Goal: Task Accomplishment & Management: Manage account settings

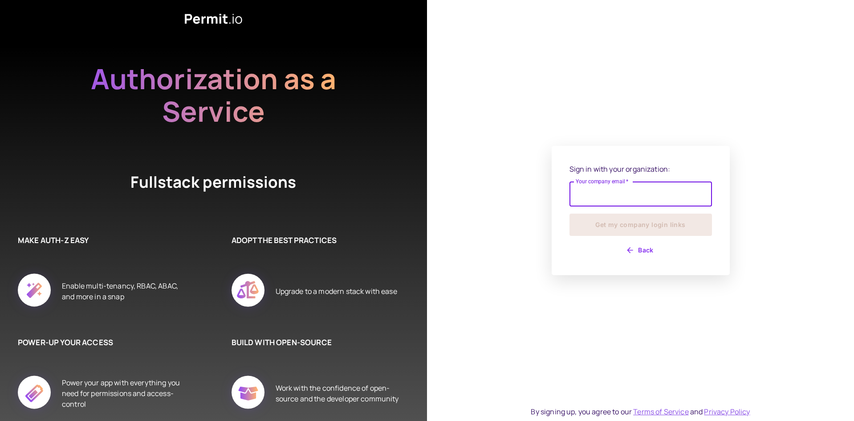
drag, startPoint x: 0, startPoint y: 0, endPoint x: 615, endPoint y: 198, distance: 646.2
click at [615, 198] on input "Your company email   *" at bounding box center [641, 193] width 143 height 25
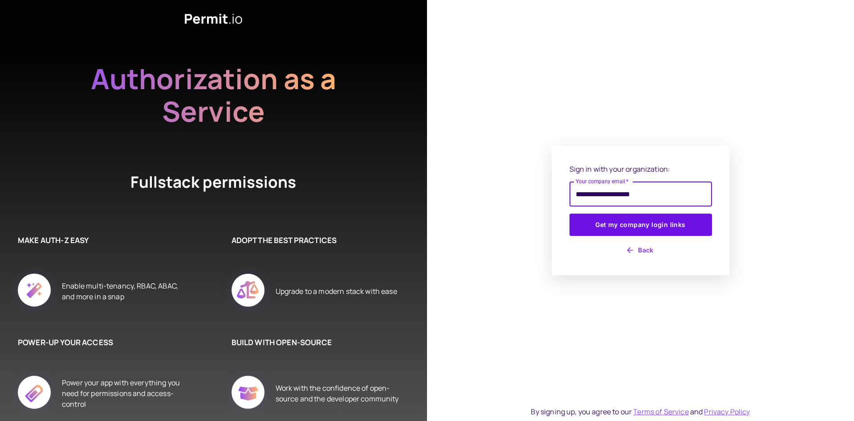
type input "**********"
click at [570, 213] on button "Get my company login links" at bounding box center [641, 224] width 143 height 22
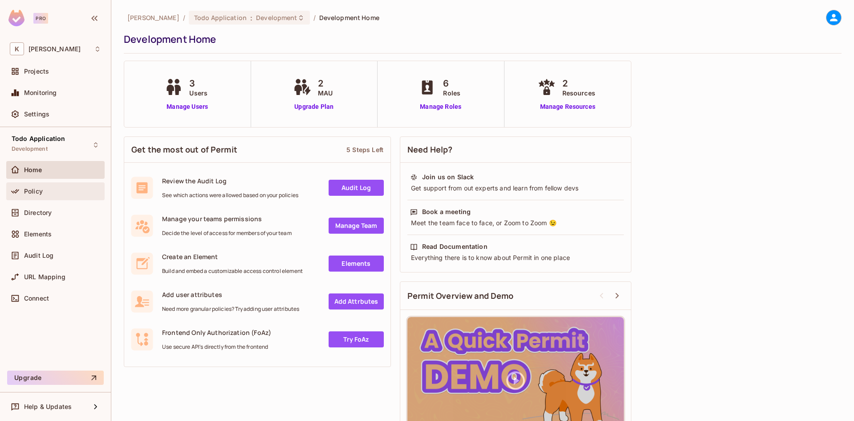
click at [34, 193] on span "Policy" at bounding box center [33, 191] width 19 height 7
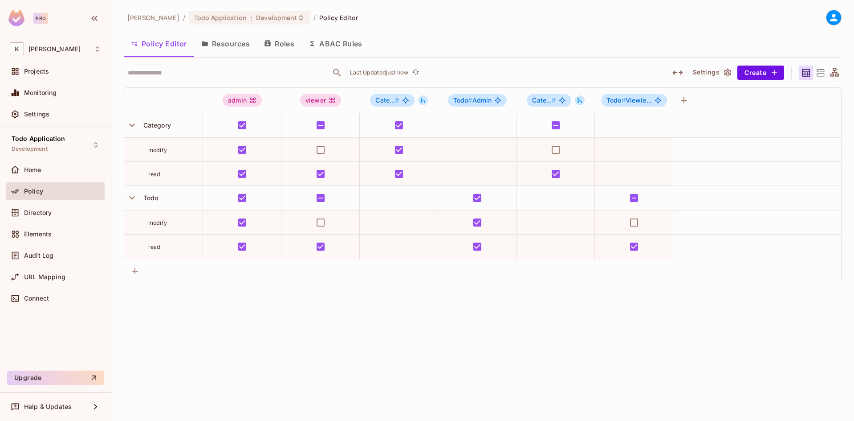
click at [285, 47] on button "Roles" at bounding box center [279, 44] width 45 height 22
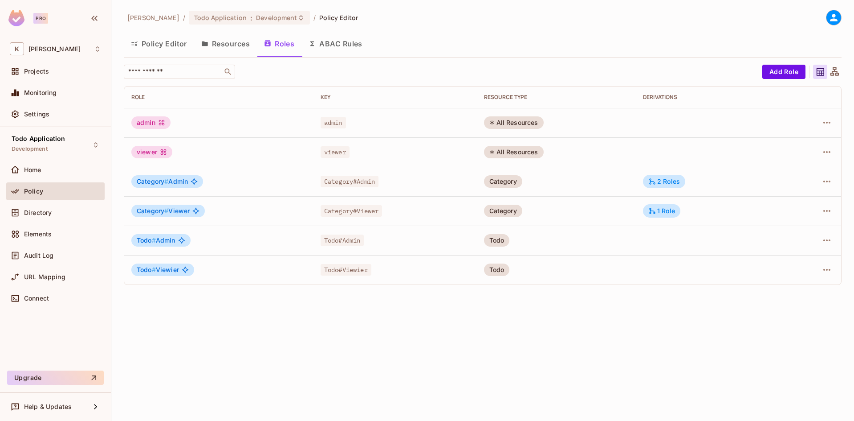
click at [232, 48] on button "Resources" at bounding box center [225, 44] width 63 height 22
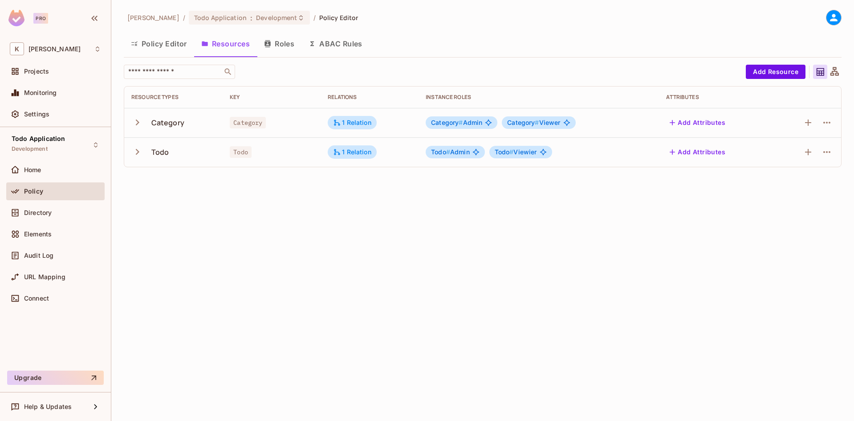
click at [136, 124] on icon "button" at bounding box center [137, 122] width 12 height 12
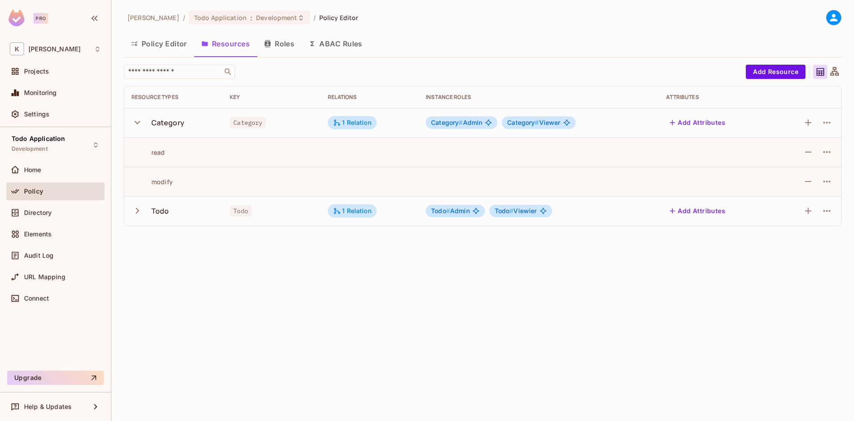
click at [138, 213] on icon "button" at bounding box center [137, 210] width 12 height 12
click at [275, 49] on button "Roles" at bounding box center [279, 44] width 45 height 22
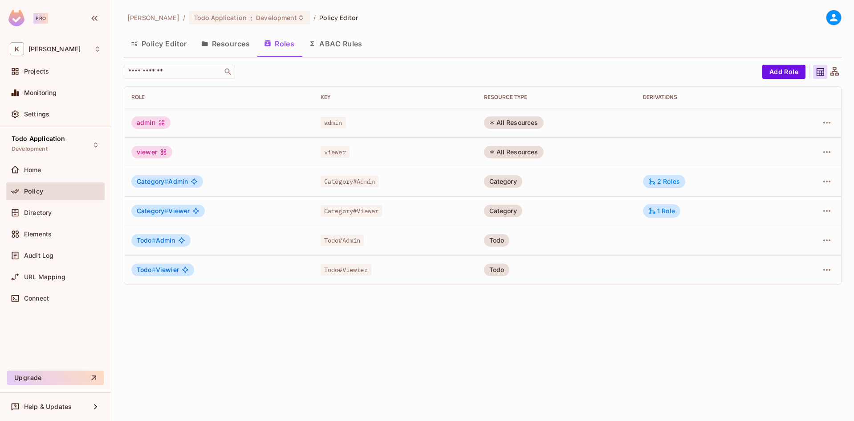
click at [229, 44] on button "Resources" at bounding box center [225, 44] width 63 height 22
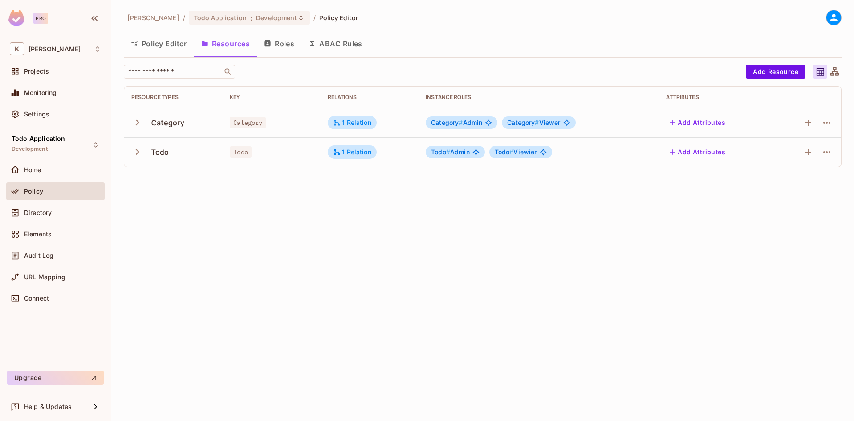
click at [138, 154] on icon "button" at bounding box center [137, 152] width 12 height 12
click at [138, 120] on icon "button" at bounding box center [137, 122] width 12 height 12
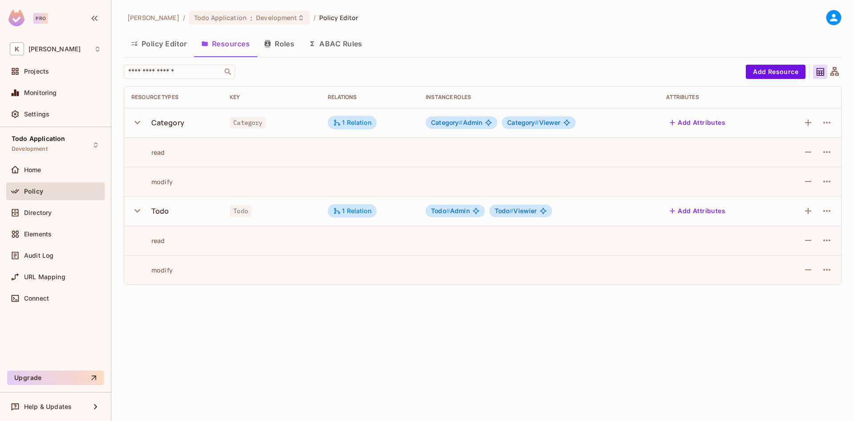
click at [155, 43] on button "Policy Editor" at bounding box center [159, 44] width 70 height 22
